Goal: Use online tool/utility: Utilize a website feature to perform a specific function

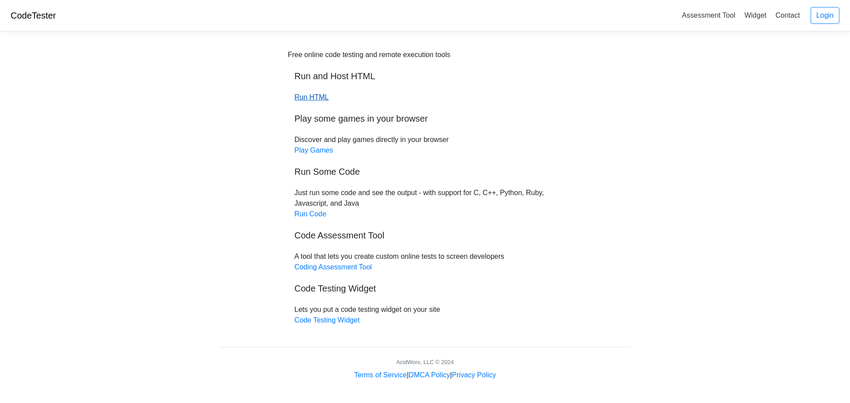
click at [317, 98] on link "Run HTML" at bounding box center [311, 97] width 34 height 8
click at [313, 215] on link "Run Code" at bounding box center [310, 214] width 32 height 8
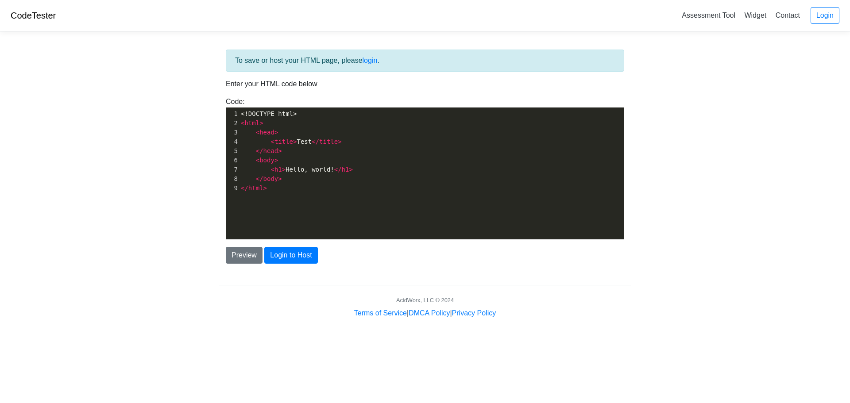
drag, startPoint x: 270, startPoint y: 96, endPoint x: 378, endPoint y: 84, distance: 108.7
click at [378, 84] on p "Enter your HTML code below" at bounding box center [425, 84] width 398 height 11
click at [312, 132] on pre "< head >" at bounding box center [434, 132] width 391 height 9
click at [294, 194] on div "xxxxxxxxxx 1 <!DOCTYPE html> 2 < html > 3 < head > 4 < title > Test </ title > …" at bounding box center [434, 151] width 391 height 87
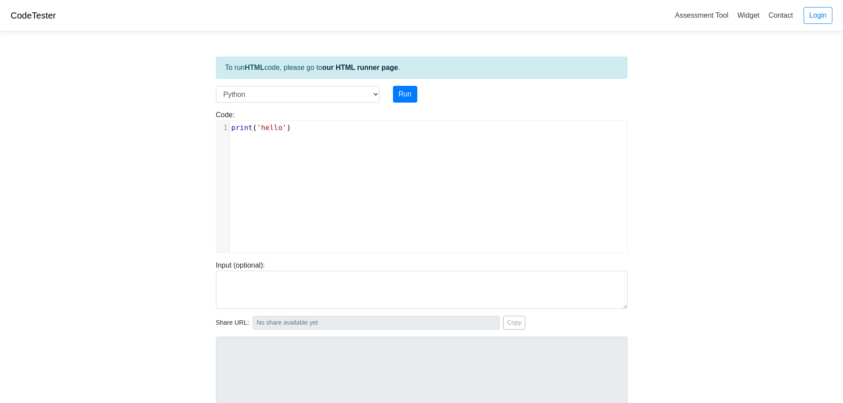
scroll to position [4, 0]
drag, startPoint x: 301, startPoint y: 131, endPoint x: 208, endPoint y: 131, distance: 93.4
click at [209, 131] on div "Code: print('hello') print('hello') xxxxxxxxxx 1 print ( 'hello' )" at bounding box center [421, 181] width 425 height 143
type textarea "​print('hello')"
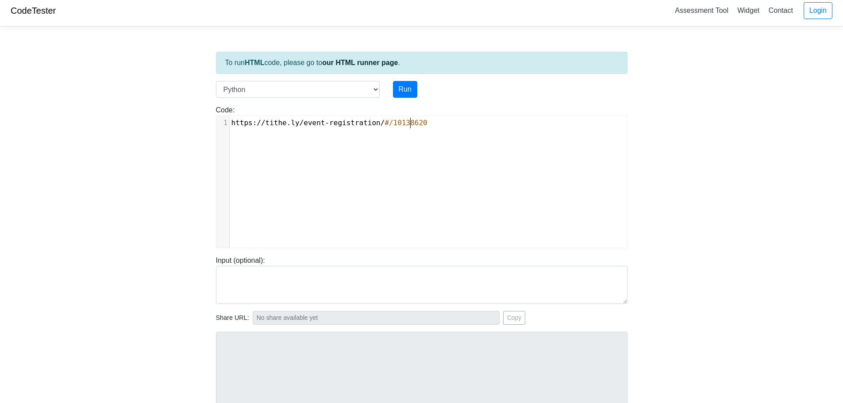
scroll to position [0, 0]
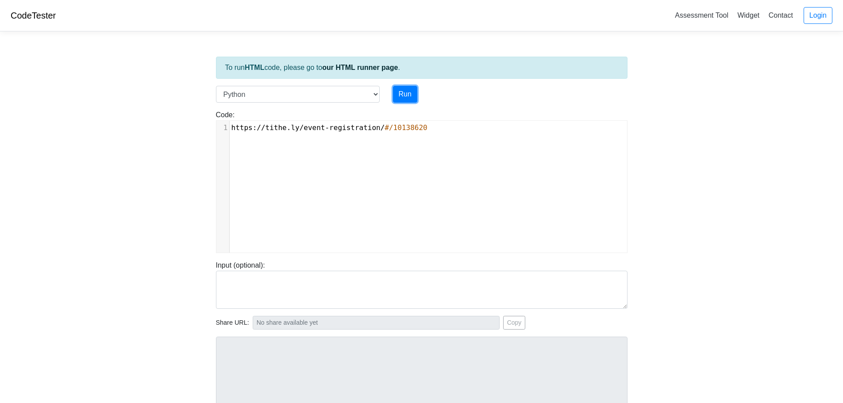
drag, startPoint x: 404, startPoint y: 94, endPoint x: 533, endPoint y: 93, distance: 129.3
click at [403, 93] on button "Run" at bounding box center [405, 94] width 24 height 17
type input "[URL][DOMAIN_NAME]"
type textarea "Submission status: Runtime Error (NZEC) Stderr: File "script.py", line 1 [URL][…"
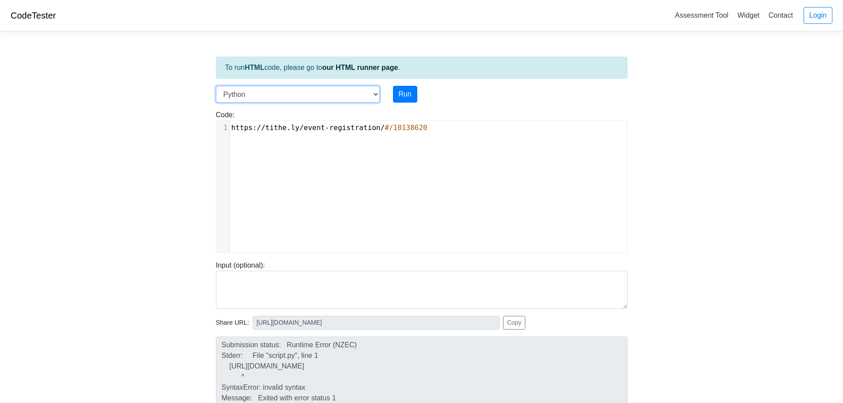
click at [263, 95] on select "C C++ Go Java Javascript Python Ruby" at bounding box center [298, 94] width 164 height 17
select select "cpp"
click at [216, 86] on select "C C++ Go Java Javascript Python Ruby" at bounding box center [298, 94] width 164 height 17
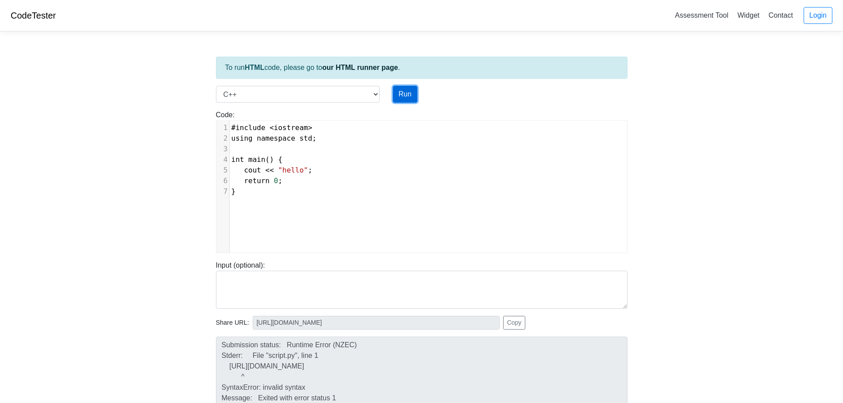
click at [405, 95] on button "Run" at bounding box center [405, 94] width 24 height 17
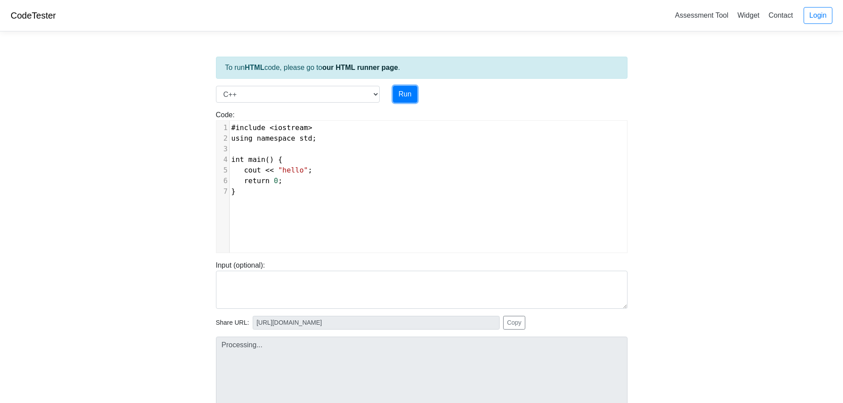
type input "[URL][DOMAIN_NAME]"
type textarea "Stdout: hello"
click at [236, 94] on select "C C++ Go Java Javascript Python Ruby" at bounding box center [298, 94] width 164 height 17
select select "javascript"
click at [216, 86] on select "C C++ Go Java Javascript Python Ruby" at bounding box center [298, 94] width 164 height 17
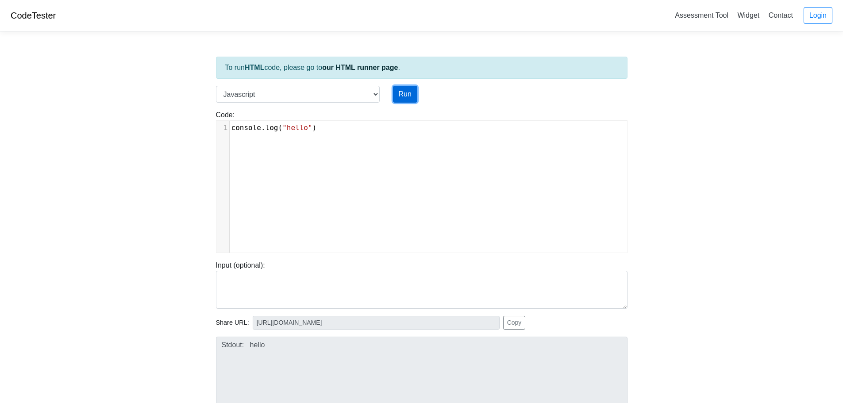
click at [406, 98] on button "Run" at bounding box center [405, 94] width 24 height 17
type input "[URL][DOMAIN_NAME]"
type textarea "Stdout: hello"
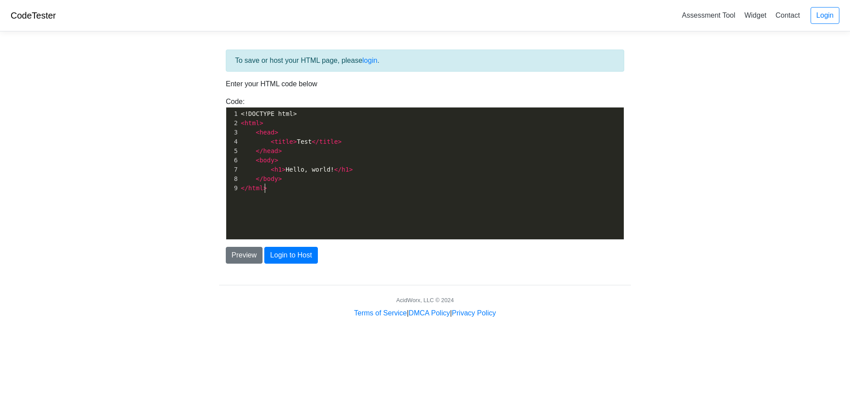
click at [289, 189] on pre "</ html >" at bounding box center [434, 188] width 391 height 9
